Goal: Information Seeking & Learning: Learn about a topic

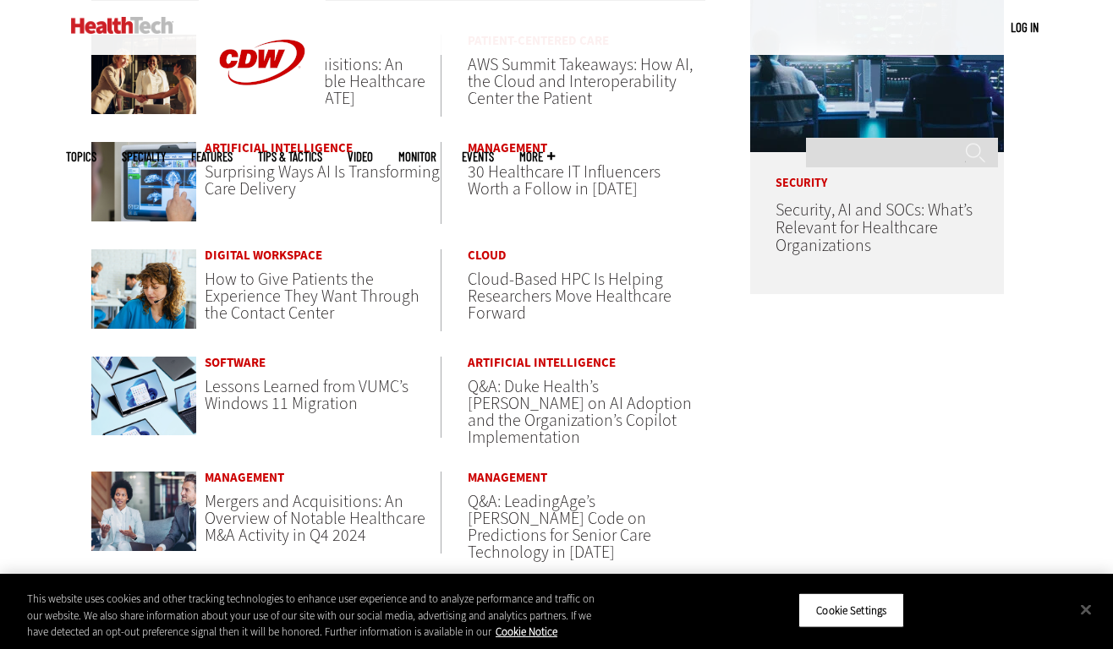
scroll to position [1008, 0]
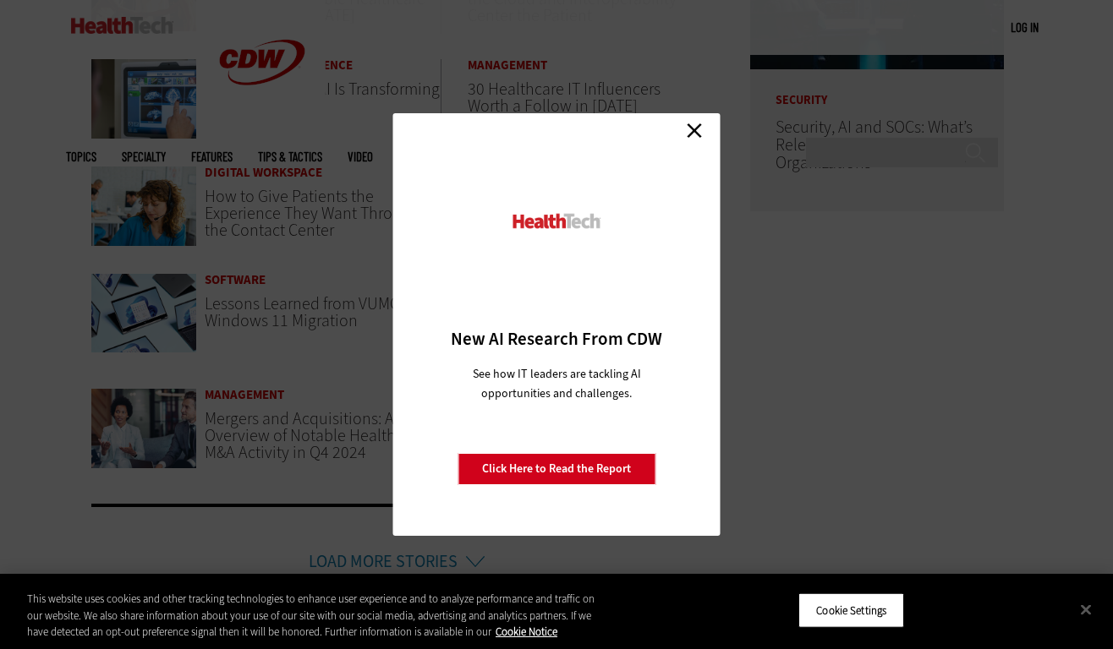
click at [695, 134] on link "Close" at bounding box center [693, 130] width 25 height 25
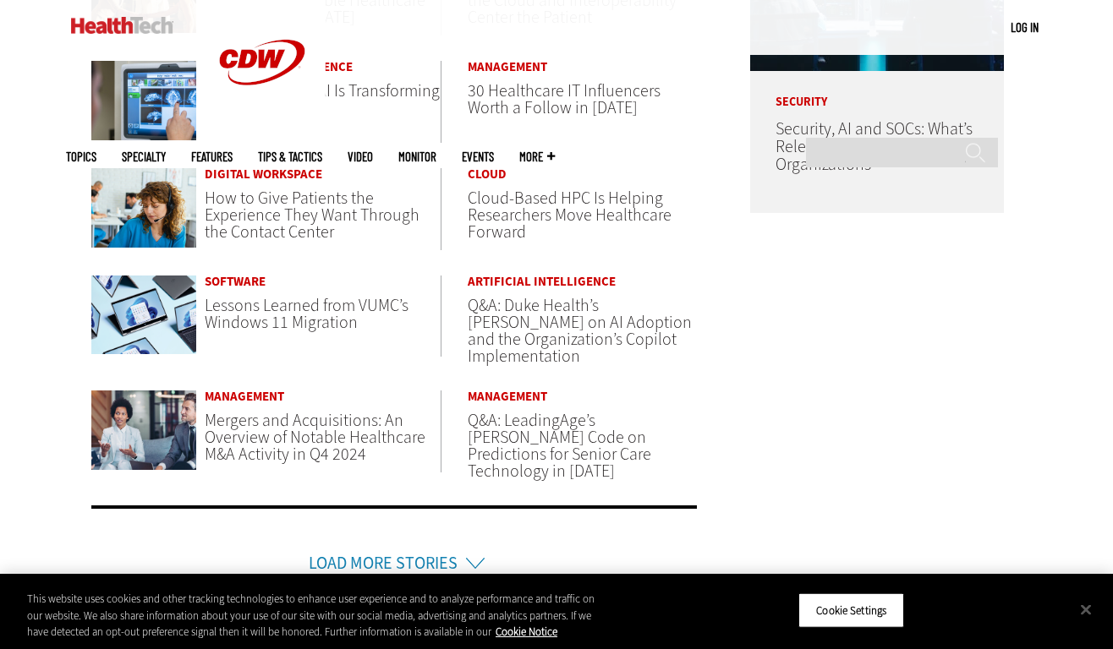
scroll to position [1004, 0]
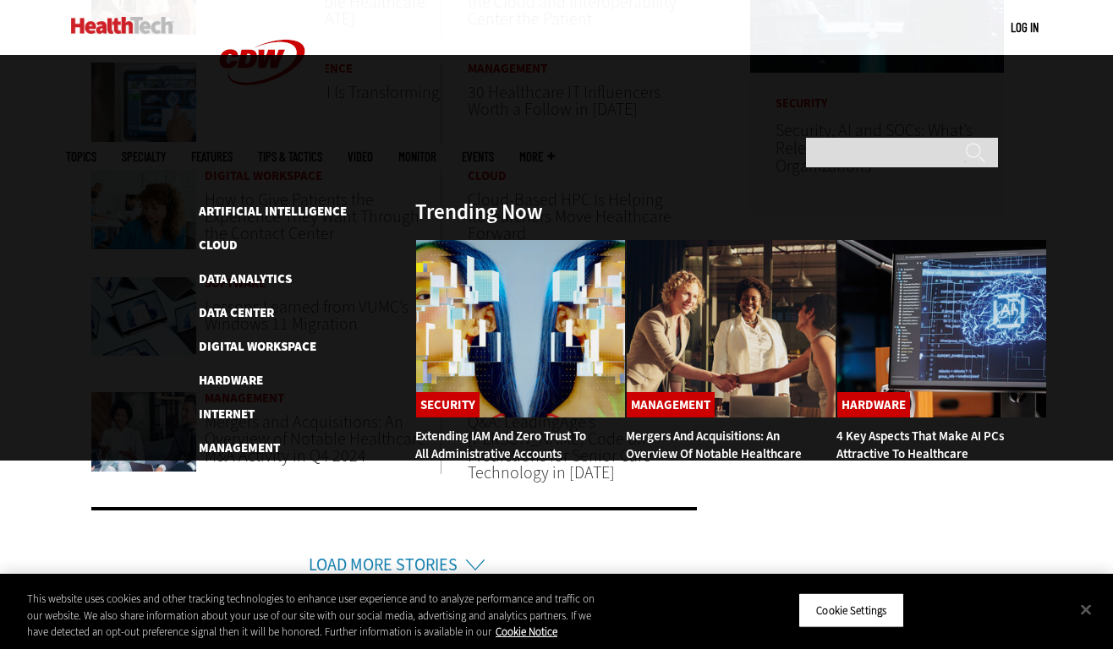
click at [96, 150] on span "Topics" at bounding box center [81, 156] width 30 height 13
click at [248, 203] on link "Artificial Intelligence" at bounding box center [273, 211] width 148 height 17
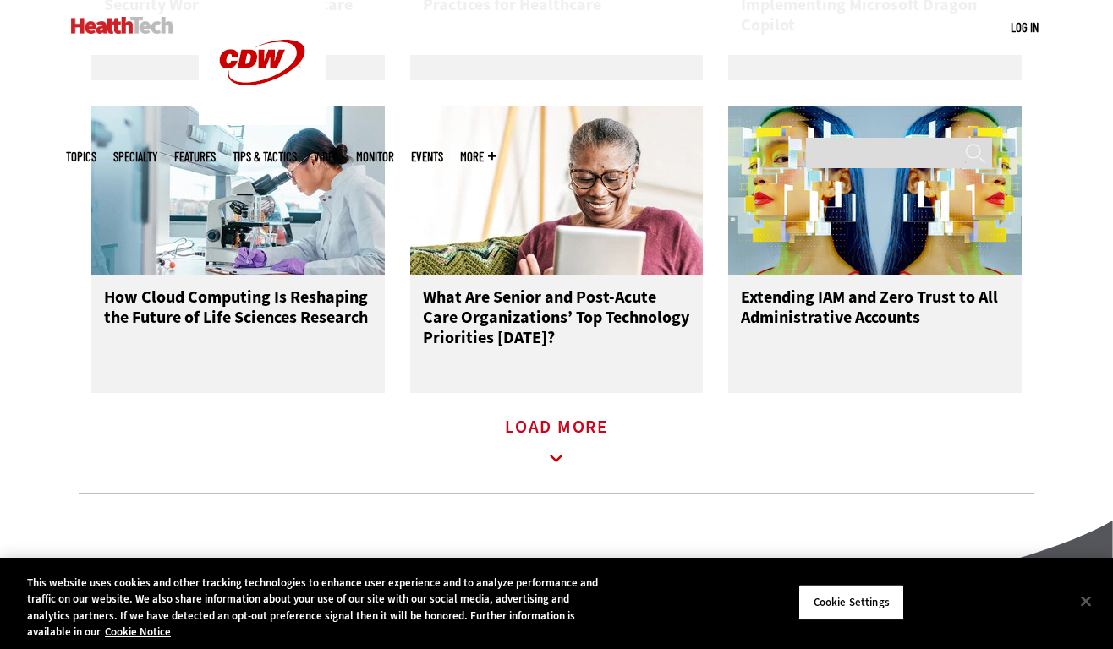
scroll to position [2328, 0]
click at [557, 468] on icon at bounding box center [556, 458] width 39 height 39
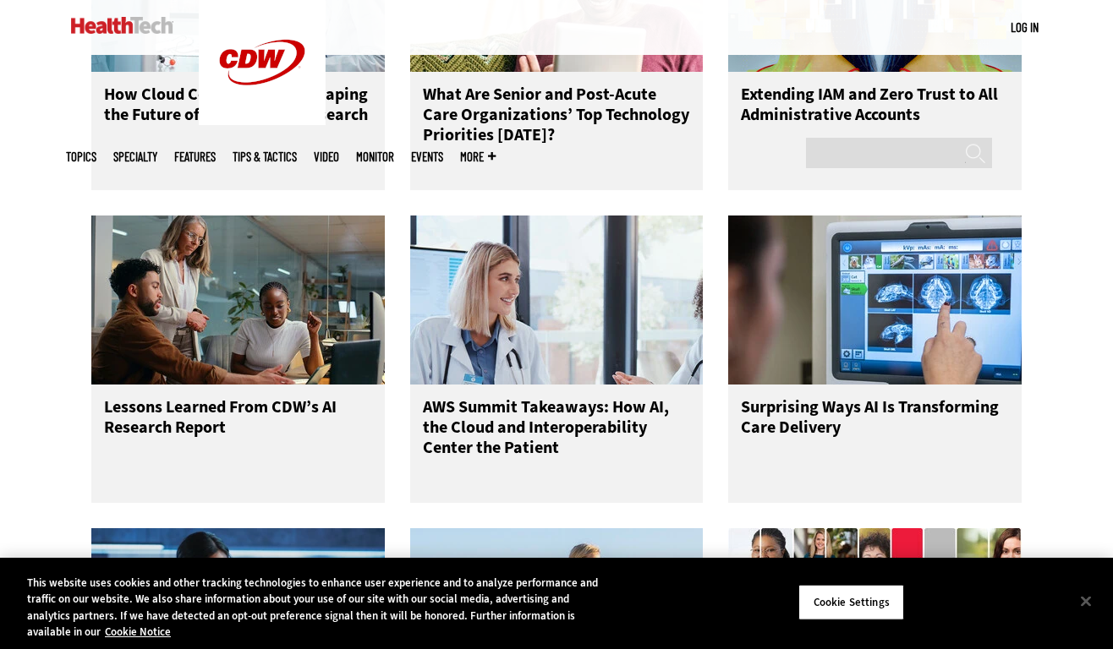
scroll to position [2571, 0]
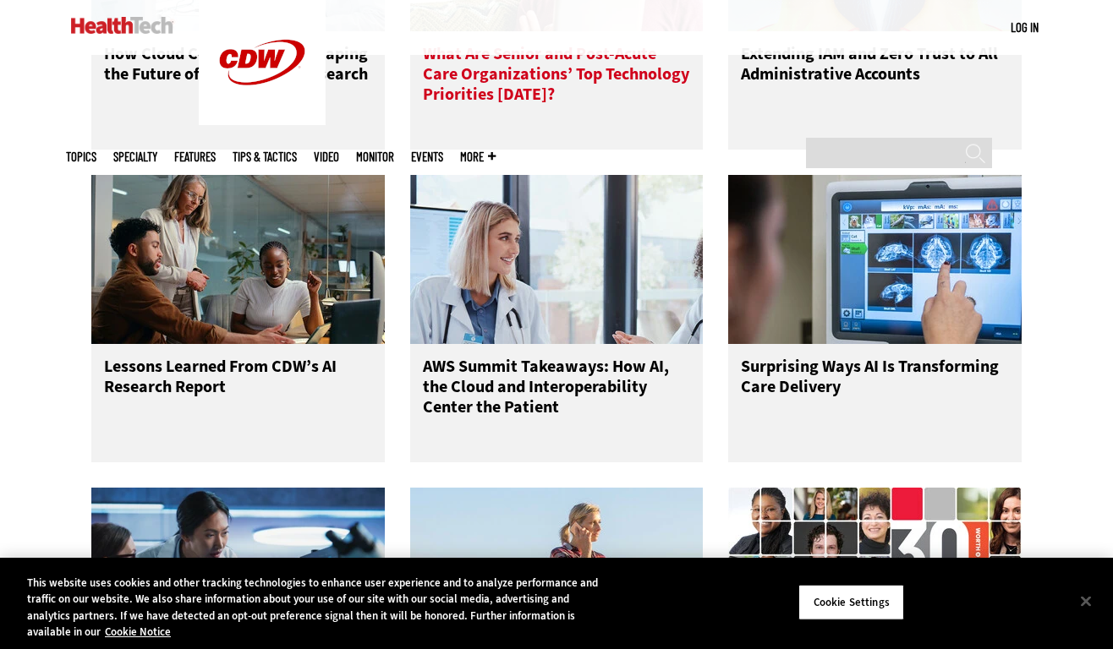
click at [530, 96] on h3 "What Are Senior and Post-Acute Care Organizations’ Top Technology Priorities [D…" at bounding box center [557, 78] width 268 height 68
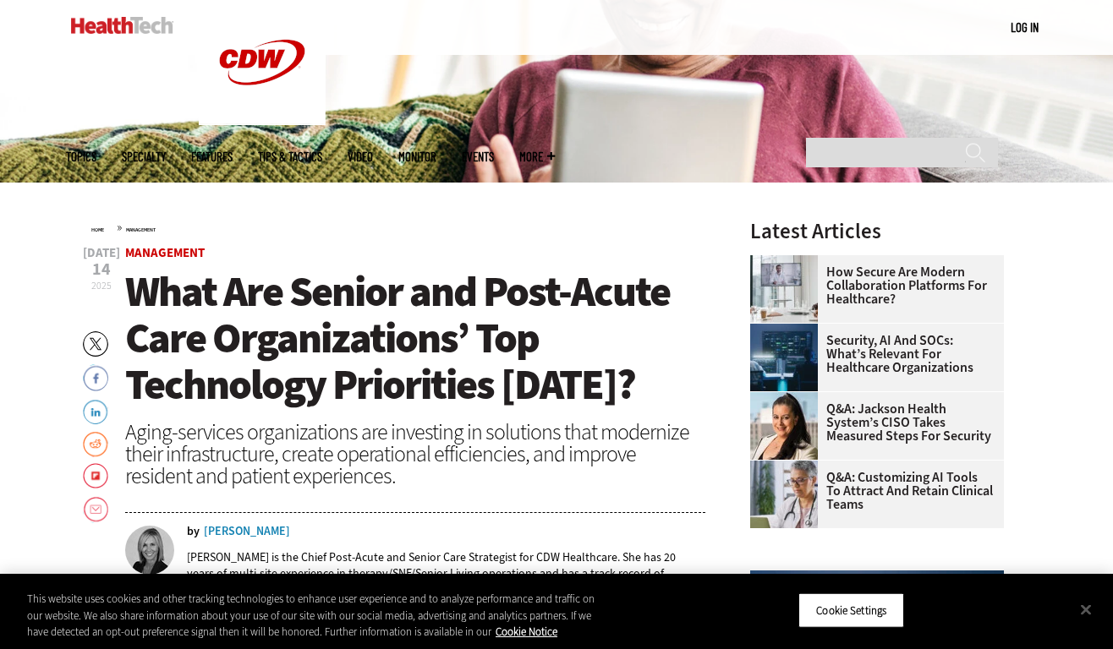
scroll to position [441, 0]
